Goal: Task Accomplishment & Management: Manage account settings

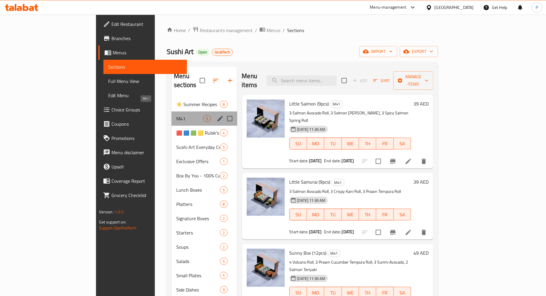
click at [176, 115] on span "M41" at bounding box center [189, 118] width 27 height 7
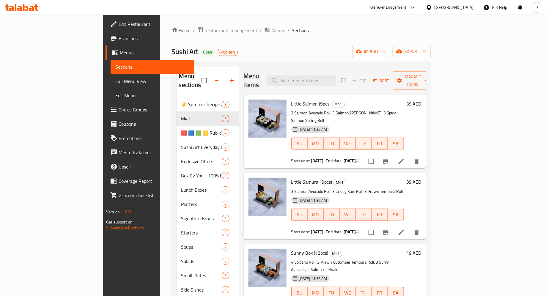
click at [119, 40] on span "Branches" at bounding box center [154, 38] width 71 height 7
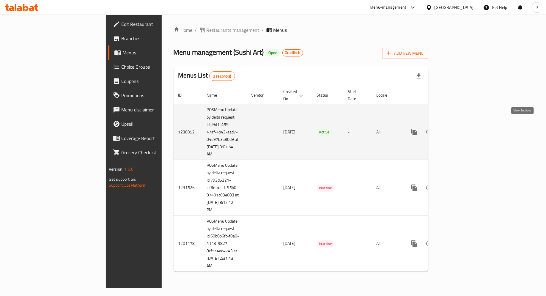
click at [461, 128] on icon "enhanced table" at bounding box center [456, 131] width 7 height 7
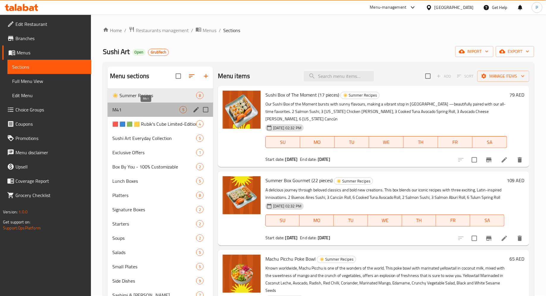
click at [165, 109] on span "M41" at bounding box center [145, 109] width 67 height 7
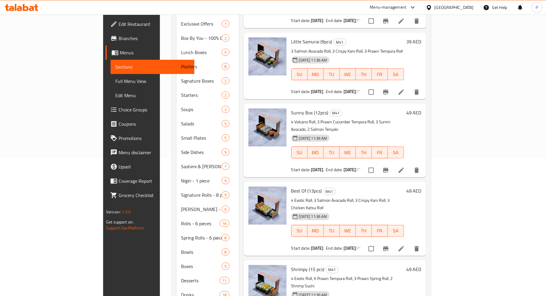
scroll to position [153, 0]
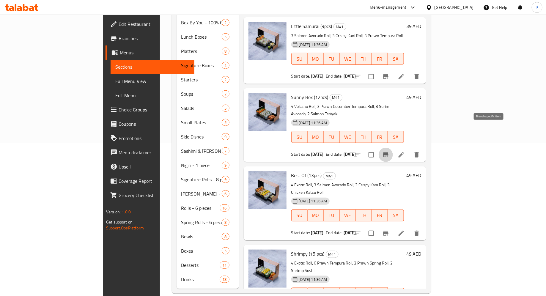
click at [388, 152] on icon "Branch-specific-item" at bounding box center [385, 154] width 5 height 5
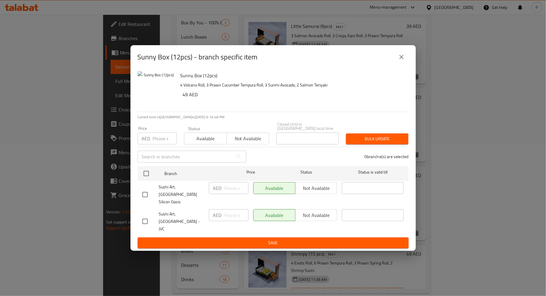
click at [399, 61] on icon "close" at bounding box center [401, 56] width 7 height 7
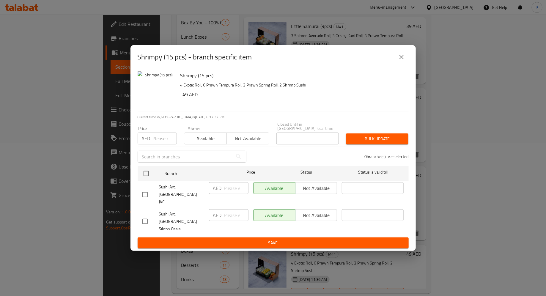
click at [404, 61] on button "close" at bounding box center [401, 57] width 14 height 14
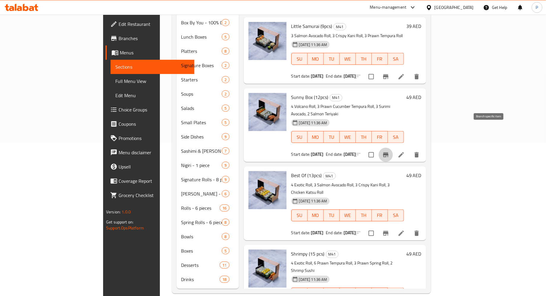
click at [393, 148] on button "Branch-specific-item" at bounding box center [386, 155] width 14 height 14
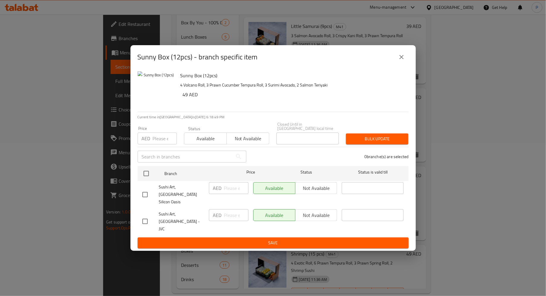
click at [400, 61] on icon "close" at bounding box center [401, 56] width 7 height 7
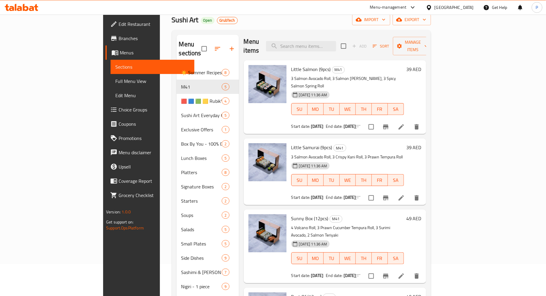
scroll to position [34, 0]
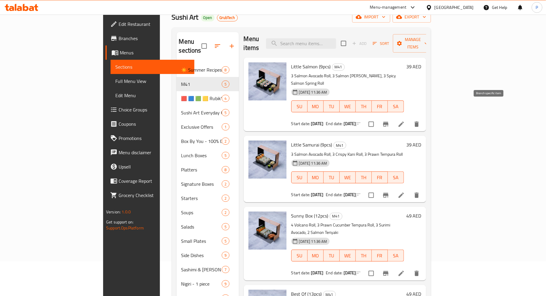
click at [389, 121] on icon "Branch-specific-item" at bounding box center [385, 124] width 7 height 7
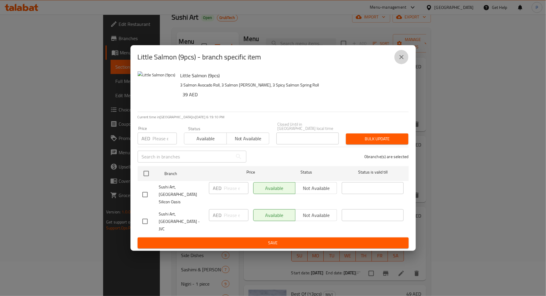
click at [404, 61] on icon "close" at bounding box center [401, 56] width 7 height 7
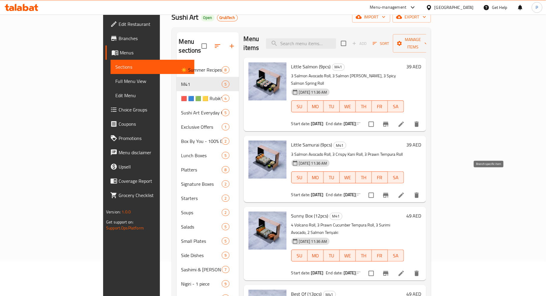
click at [388, 193] on icon "Branch-specific-item" at bounding box center [385, 195] width 5 height 5
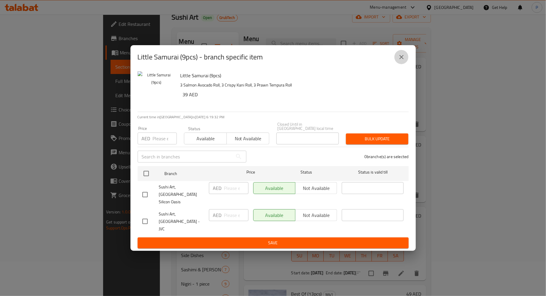
click at [395, 64] on button "close" at bounding box center [401, 57] width 14 height 14
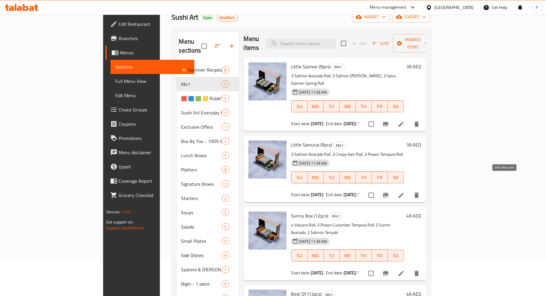
click at [405, 192] on icon at bounding box center [401, 195] width 7 height 7
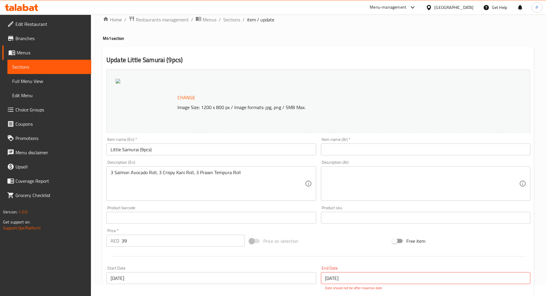
scroll to position [5, 0]
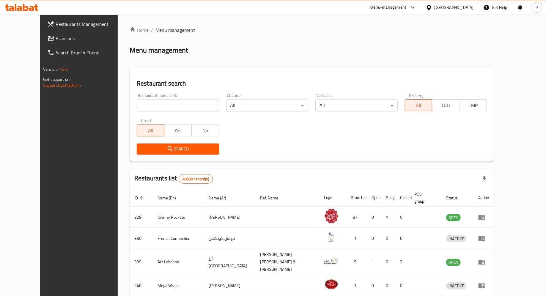
click at [166, 109] on input "search" at bounding box center [178, 106] width 82 height 12
type input "Sushi ART"
click at [168, 145] on span "Search" at bounding box center [177, 148] width 73 height 7
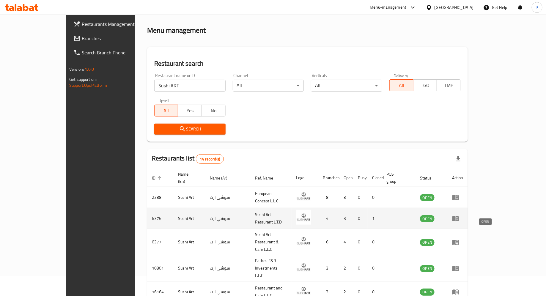
scroll to position [22, 0]
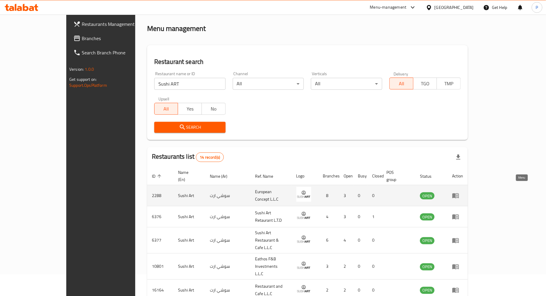
click at [459, 192] on icon "enhanced table" at bounding box center [455, 195] width 7 height 7
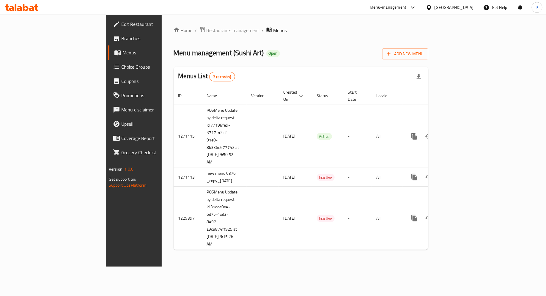
click at [121, 40] on span "Branches" at bounding box center [156, 38] width 71 height 7
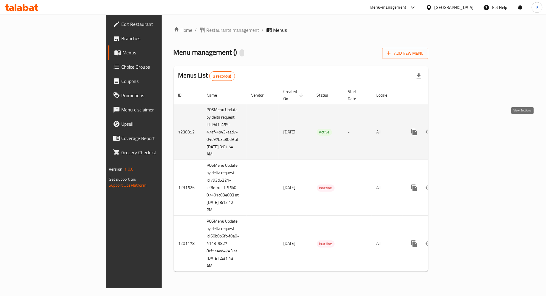
click at [460, 129] on icon "enhanced table" at bounding box center [456, 131] width 5 height 5
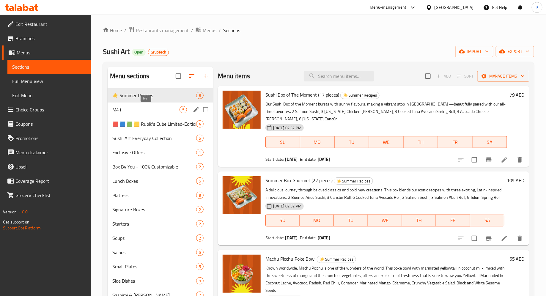
click at [165, 111] on span "M41" at bounding box center [145, 109] width 67 height 7
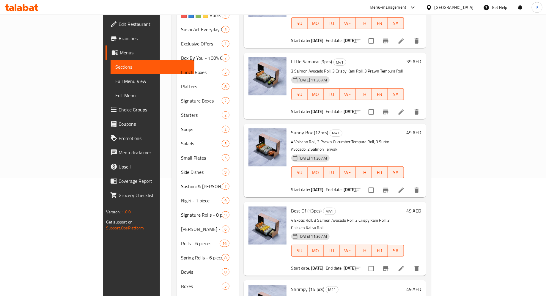
scroll to position [153, 0]
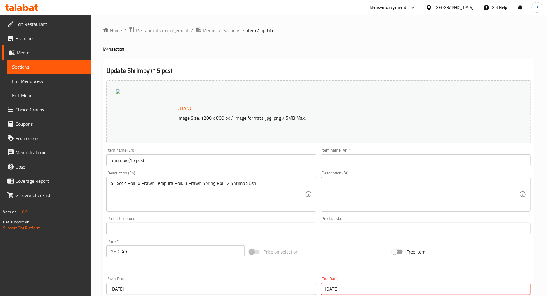
click at [66, 66] on span "Sections" at bounding box center [49, 66] width 74 height 7
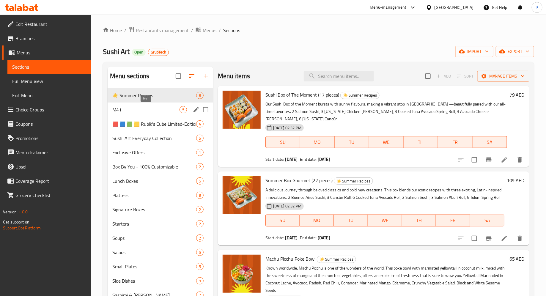
click at [147, 111] on span "M41" at bounding box center [145, 109] width 67 height 7
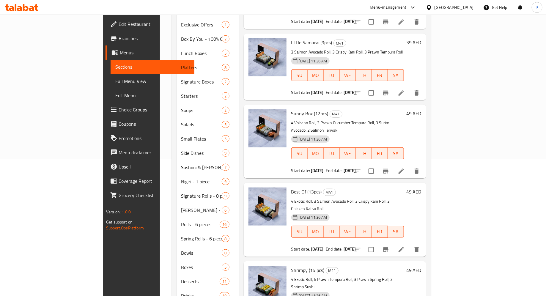
scroll to position [153, 0]
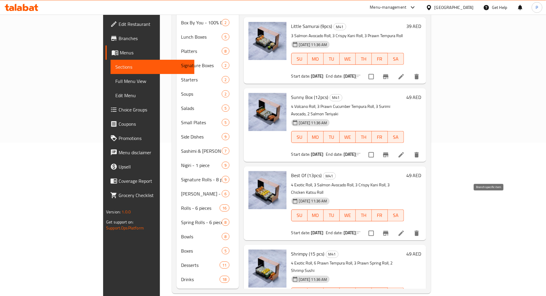
click at [389, 230] on icon "Branch-specific-item" at bounding box center [385, 233] width 7 height 7
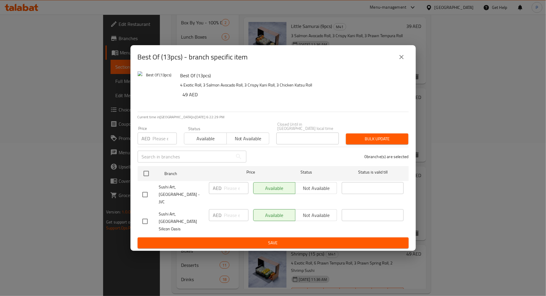
click at [400, 61] on icon "close" at bounding box center [401, 56] width 7 height 7
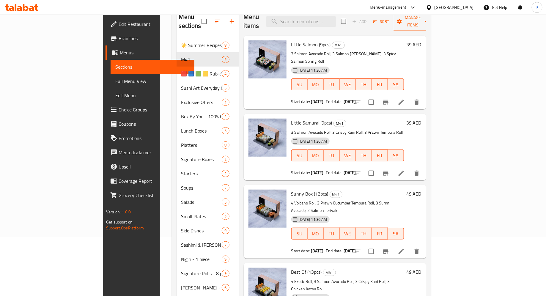
scroll to position [3, 0]
